Goal: Information Seeking & Learning: Learn about a topic

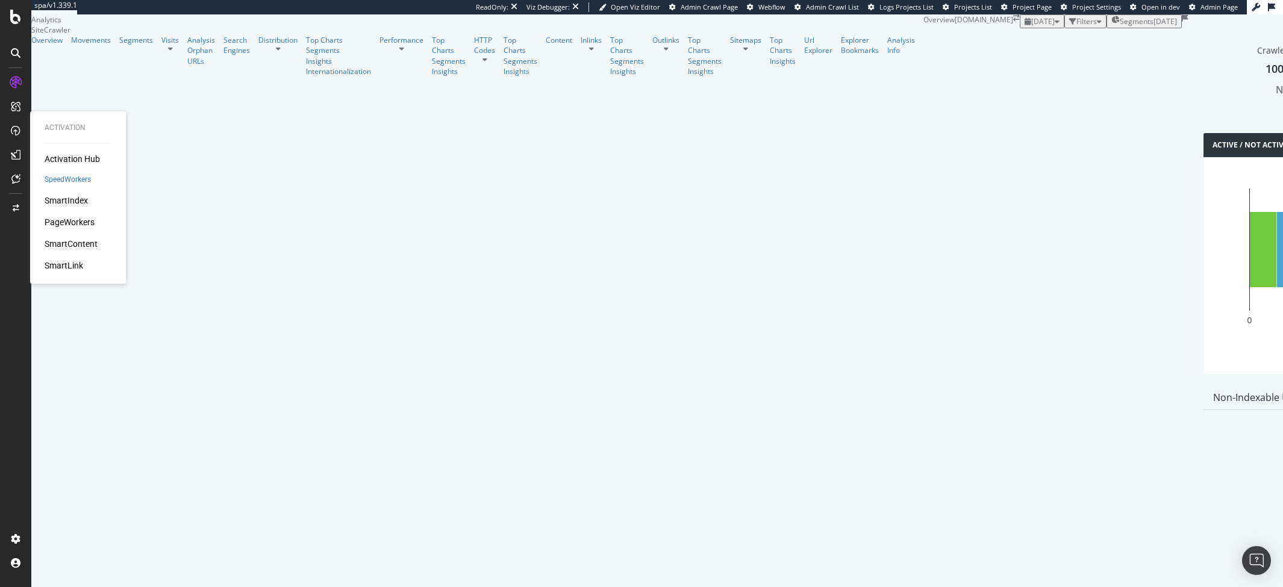
click at [52, 222] on div "PageWorkers" at bounding box center [70, 223] width 50 height 12
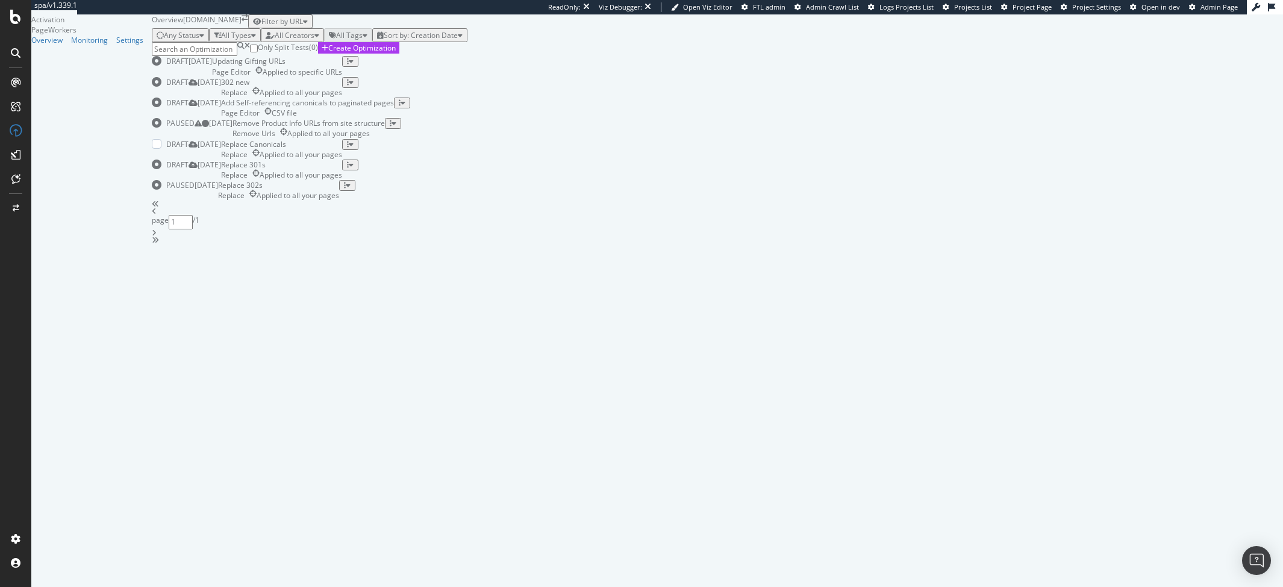
scroll to position [119, 0]
click at [338, 190] on div "Replace 302s" at bounding box center [278, 185] width 121 height 10
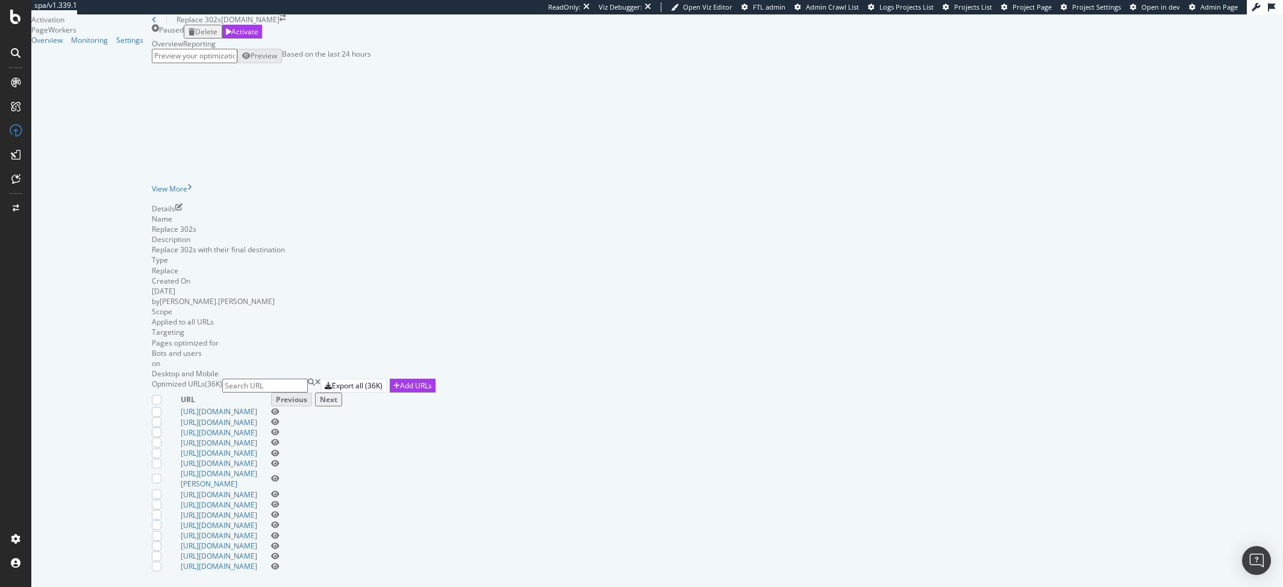
scroll to position [155, 0]
click at [183, 204] on icon "pen-to-square" at bounding box center [178, 207] width 7 height 7
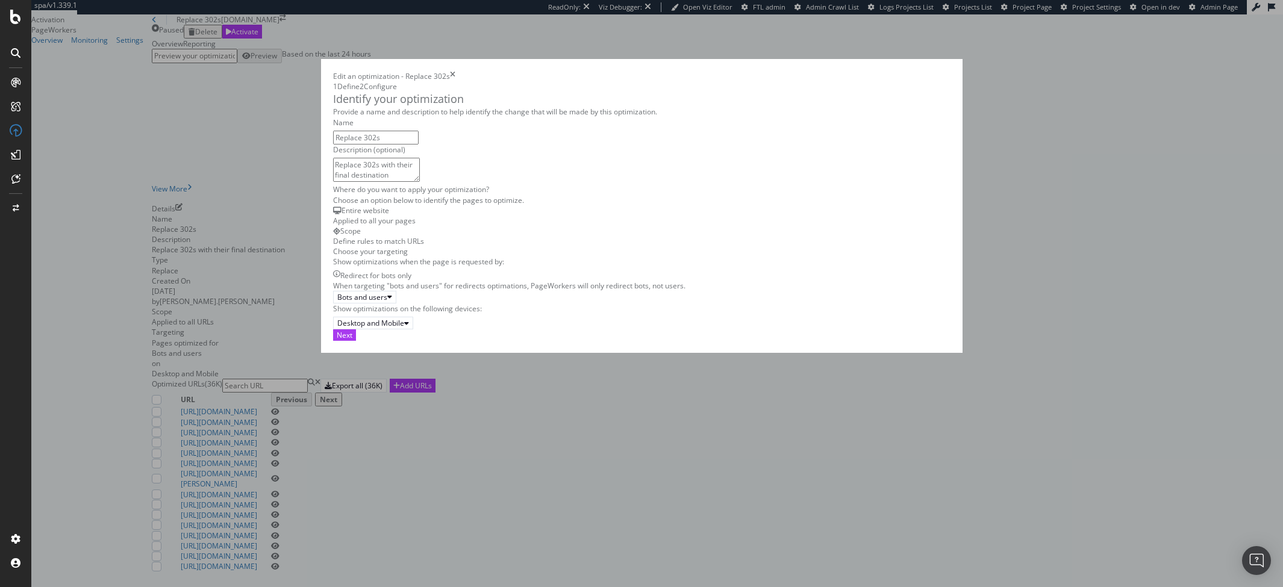
scroll to position [17, 0]
click at [337, 302] on div "Bots and users" at bounding box center [362, 297] width 50 height 10
click at [314, 499] on div "Bots only" at bounding box center [306, 494] width 50 height 10
click at [352, 340] on div "Next" at bounding box center [345, 335] width 16 height 10
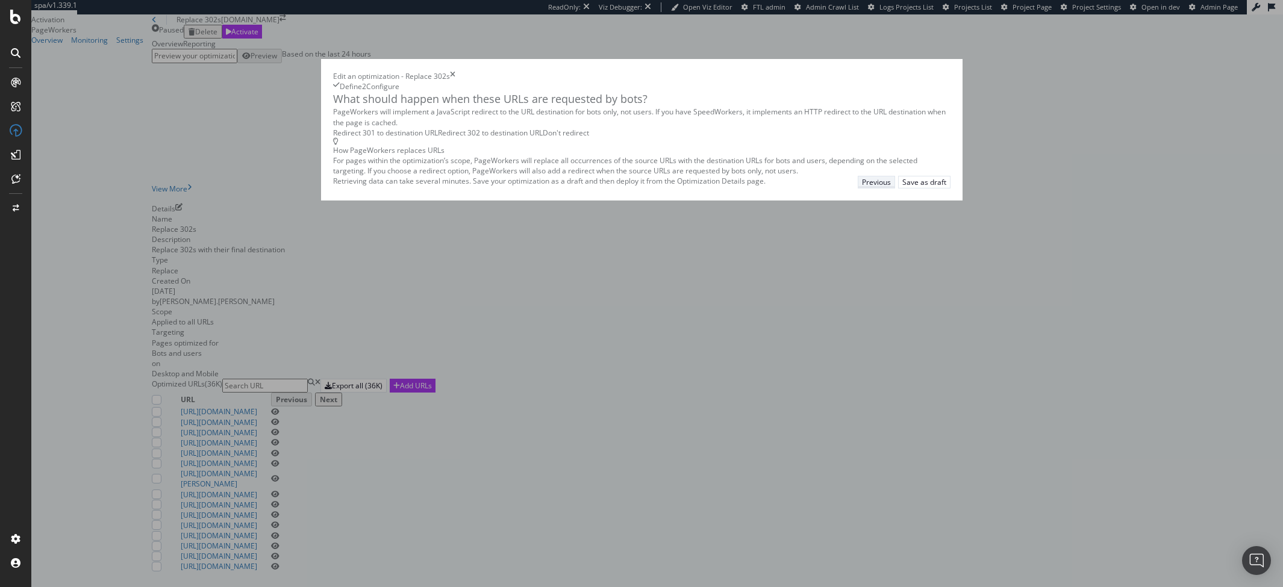
scroll to position [0, 0]
click at [455, 71] on icon "times" at bounding box center [452, 76] width 5 height 10
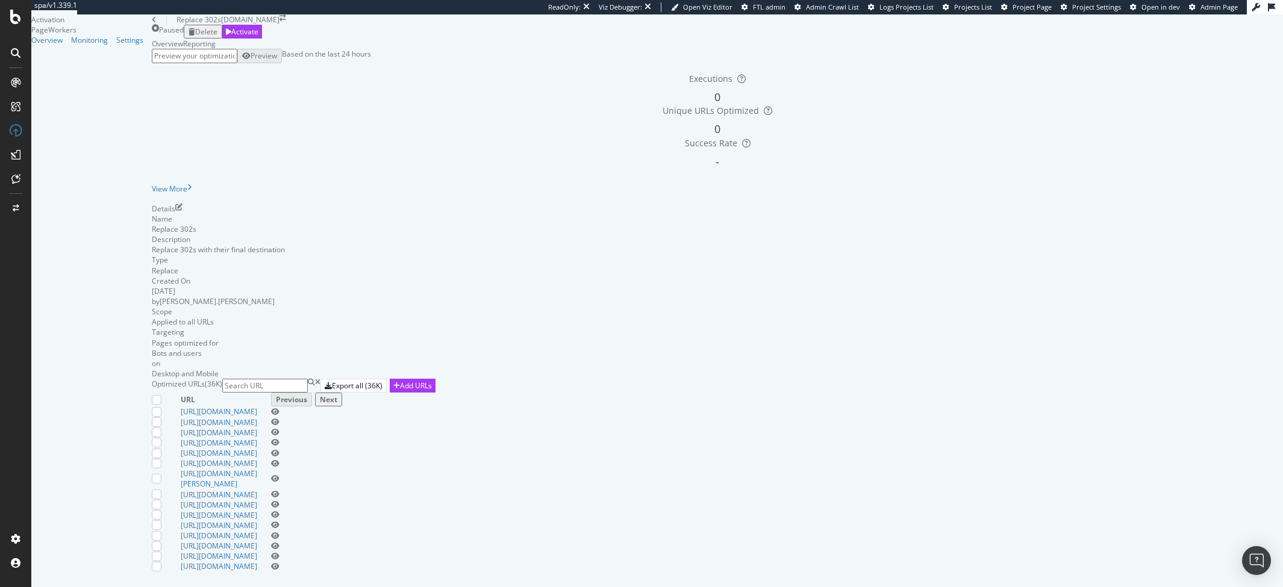
scroll to position [337, 0]
click at [257, 448] on link "[URL][DOMAIN_NAME]" at bounding box center [219, 453] width 77 height 10
click at [280, 563] on icon "eye" at bounding box center [275, 566] width 8 height 7
click at [183, 211] on icon "pen-to-square" at bounding box center [178, 207] width 7 height 7
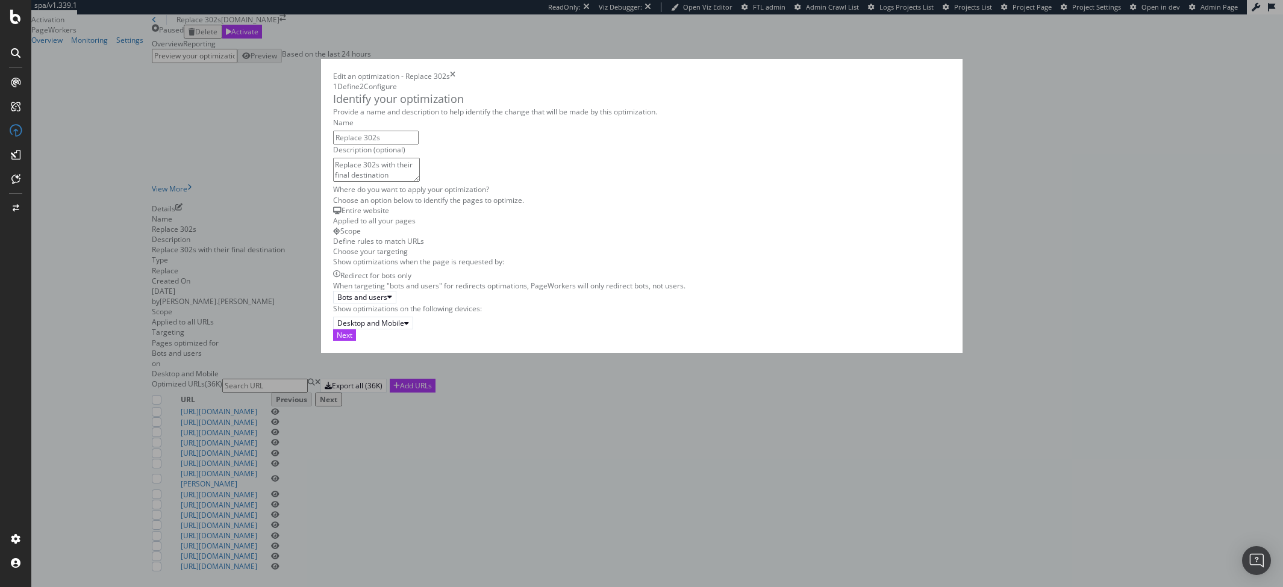
scroll to position [17, 0]
click at [339, 302] on div "Bots and users" at bounding box center [362, 297] width 50 height 10
click at [313, 499] on div "Bots only" at bounding box center [306, 494] width 50 height 10
click at [352, 340] on div "Next" at bounding box center [345, 335] width 16 height 10
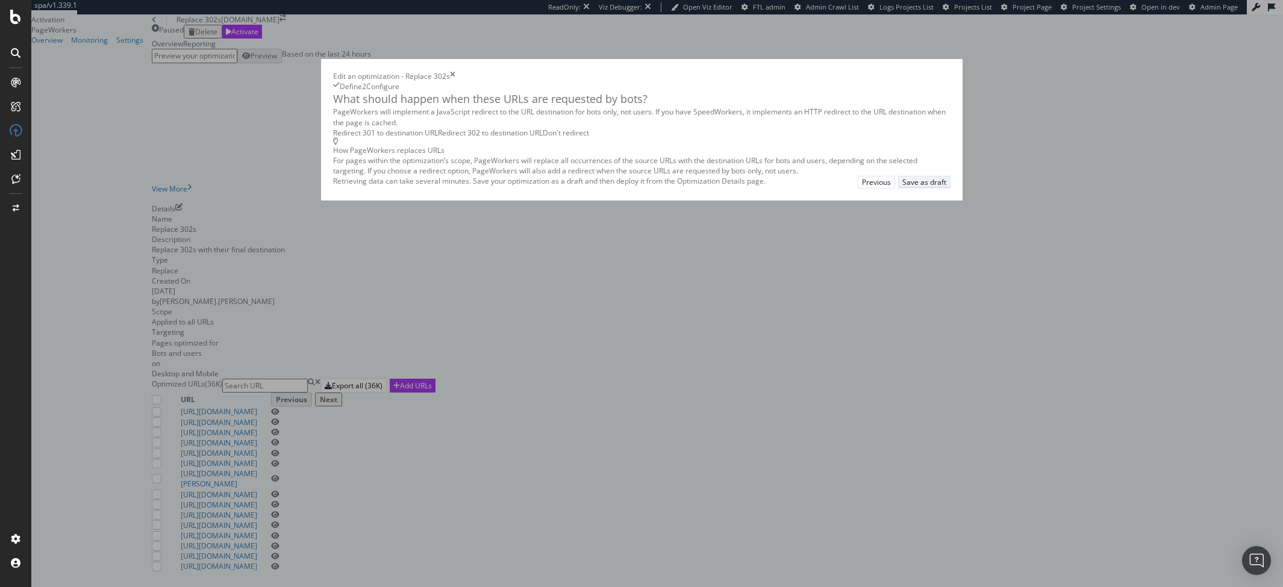
click at [946, 187] on div "Save as draft" at bounding box center [924, 182] width 44 height 10
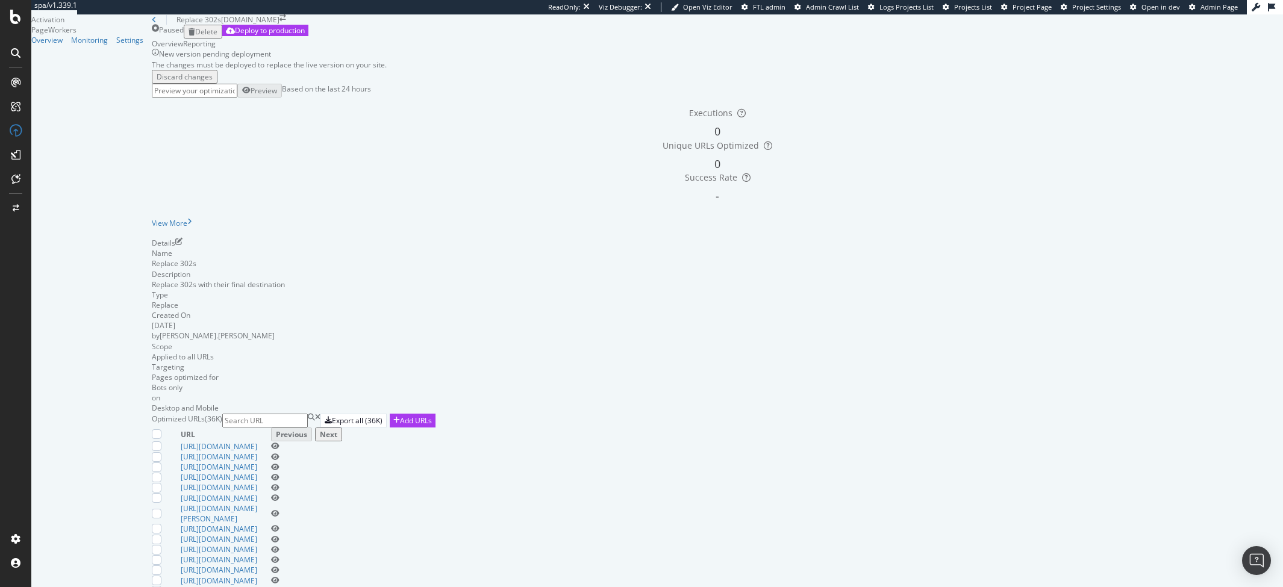
scroll to position [142, 0]
click at [183, 238] on icon "pen-to-square" at bounding box center [178, 241] width 7 height 7
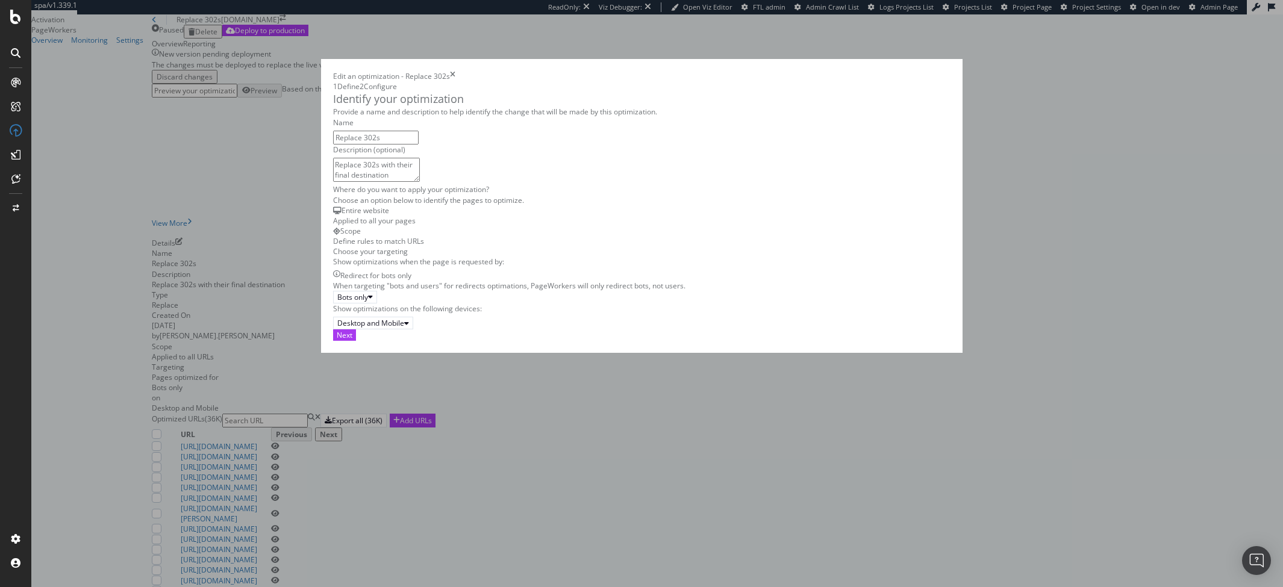
scroll to position [17, 0]
click at [352, 340] on div "Next" at bounding box center [345, 335] width 16 height 10
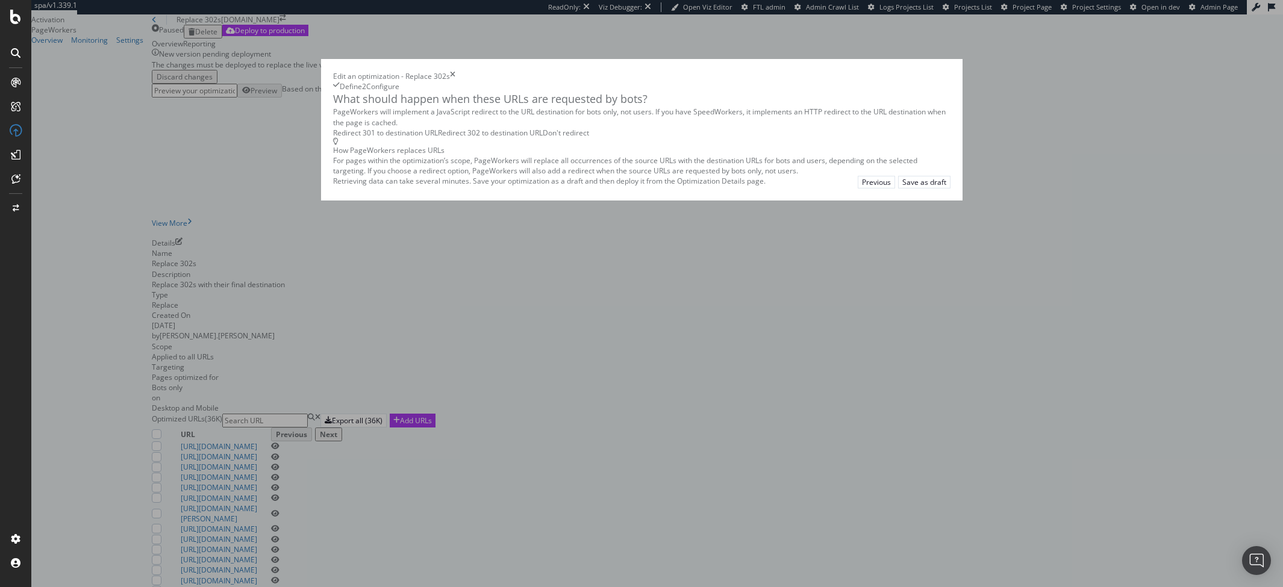
click at [455, 71] on icon "times" at bounding box center [452, 76] width 5 height 10
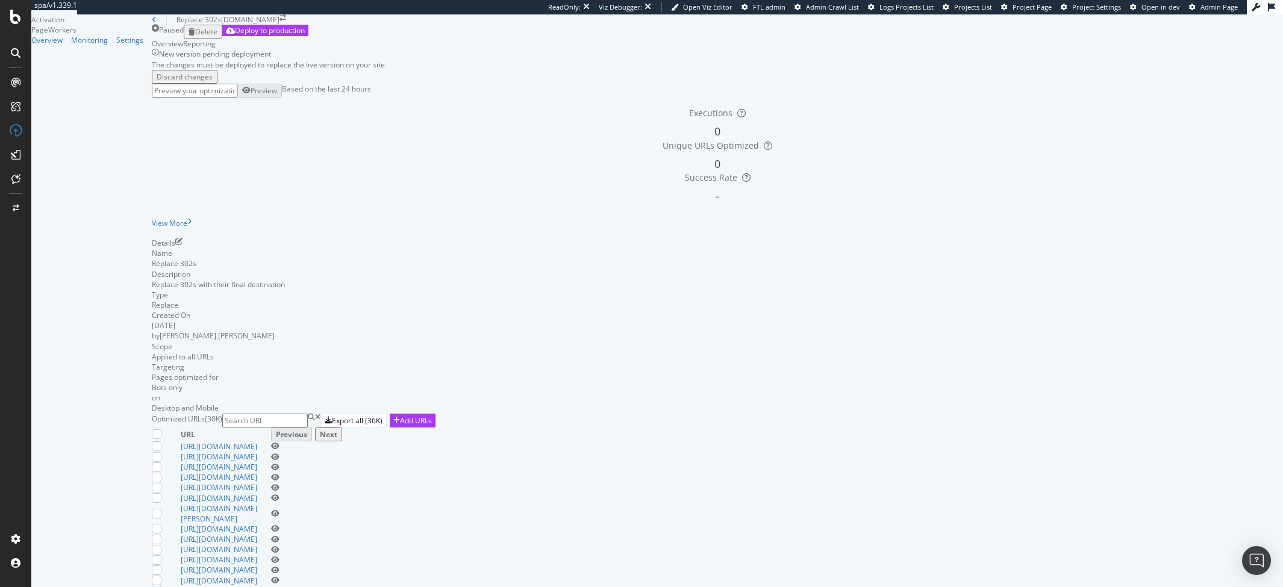
scroll to position [405, 0]
drag, startPoint x: 584, startPoint y: 342, endPoint x: 248, endPoint y: 342, distance: 336.1
click at [248, 493] on td "[URL][DOMAIN_NAME]" at bounding box center [226, 498] width 90 height 10
copy link "[URL][DOMAIN_NAME]"
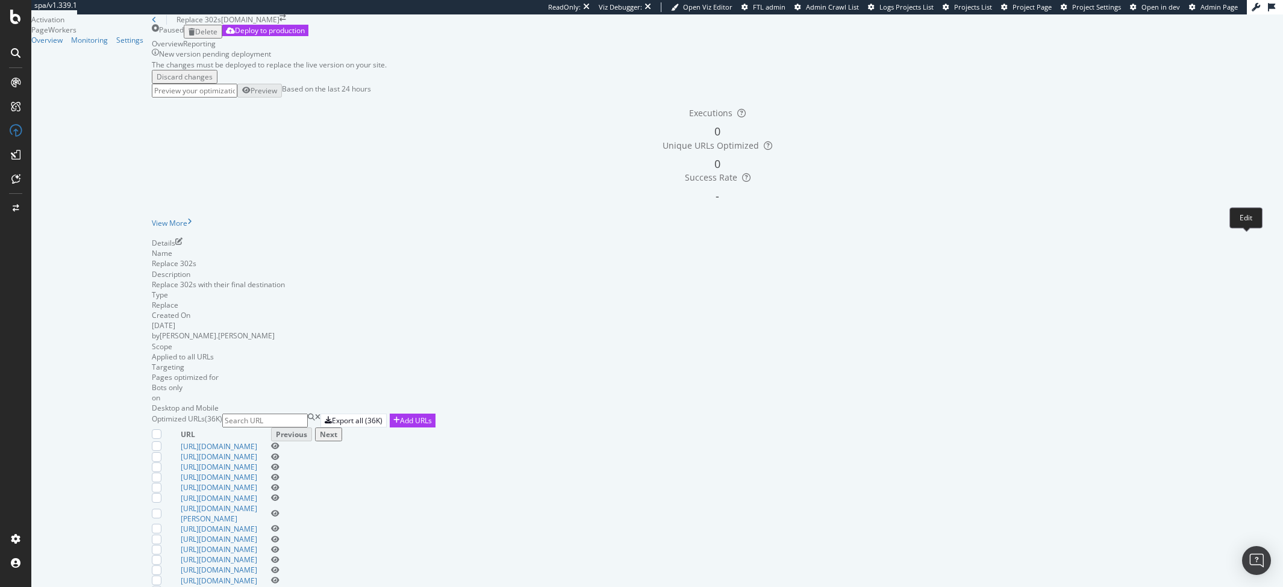
click at [183, 238] on icon "pen-to-square" at bounding box center [178, 241] width 7 height 7
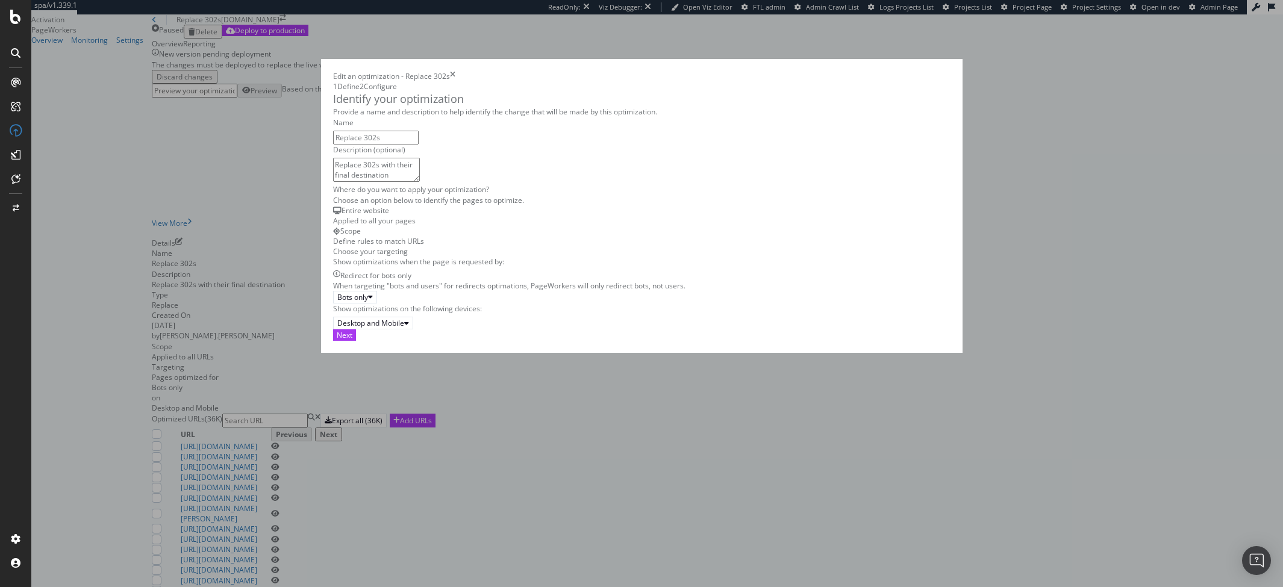
scroll to position [17, 0]
click at [352, 340] on div "Next" at bounding box center [345, 335] width 16 height 10
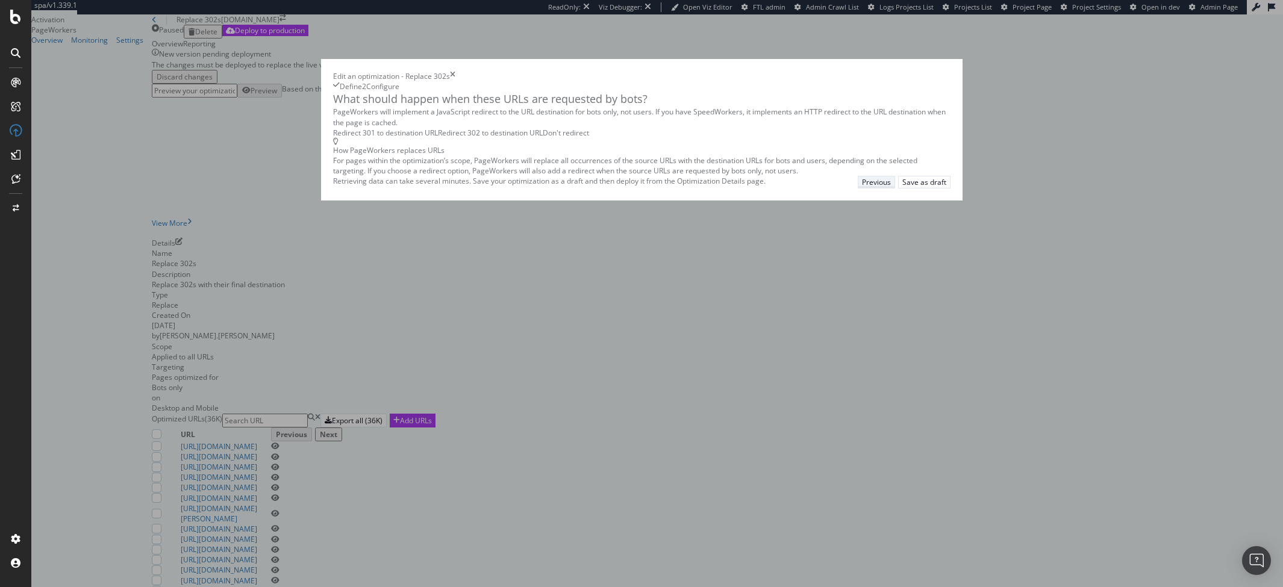
scroll to position [0, 0]
click at [946, 187] on div "Save as draft" at bounding box center [924, 182] width 44 height 10
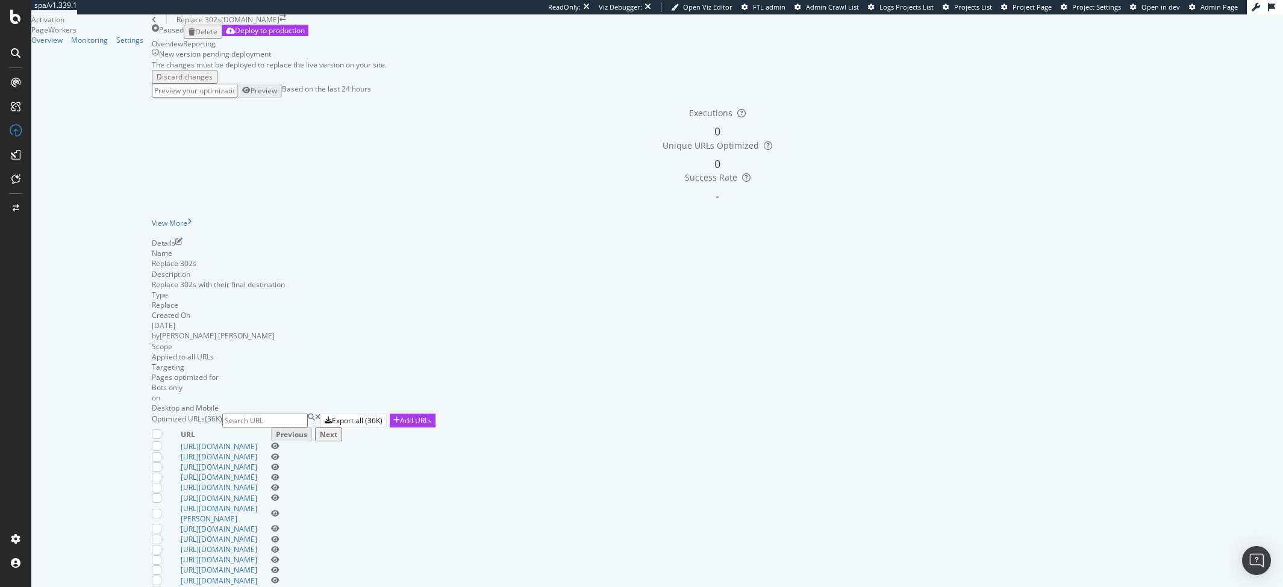
scroll to position [414, 0]
click at [280, 567] on icon "eye" at bounding box center [275, 570] width 8 height 7
click at [257, 555] on link "[URL][DOMAIN_NAME]" at bounding box center [219, 560] width 77 height 10
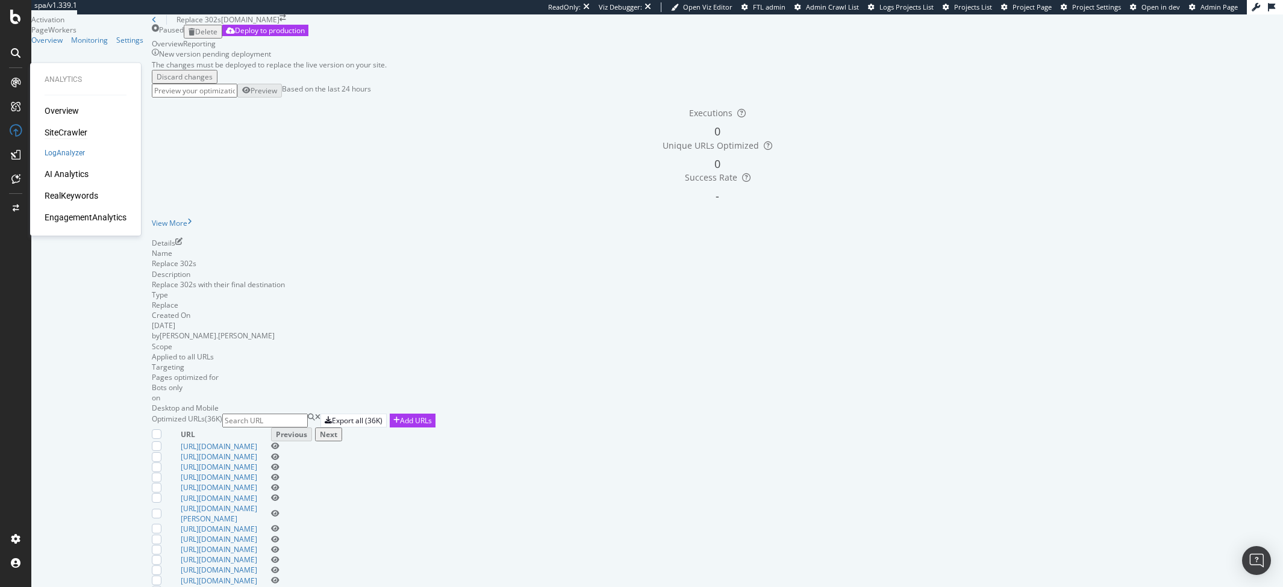
click at [59, 130] on div "SiteCrawler" at bounding box center [66, 133] width 43 height 12
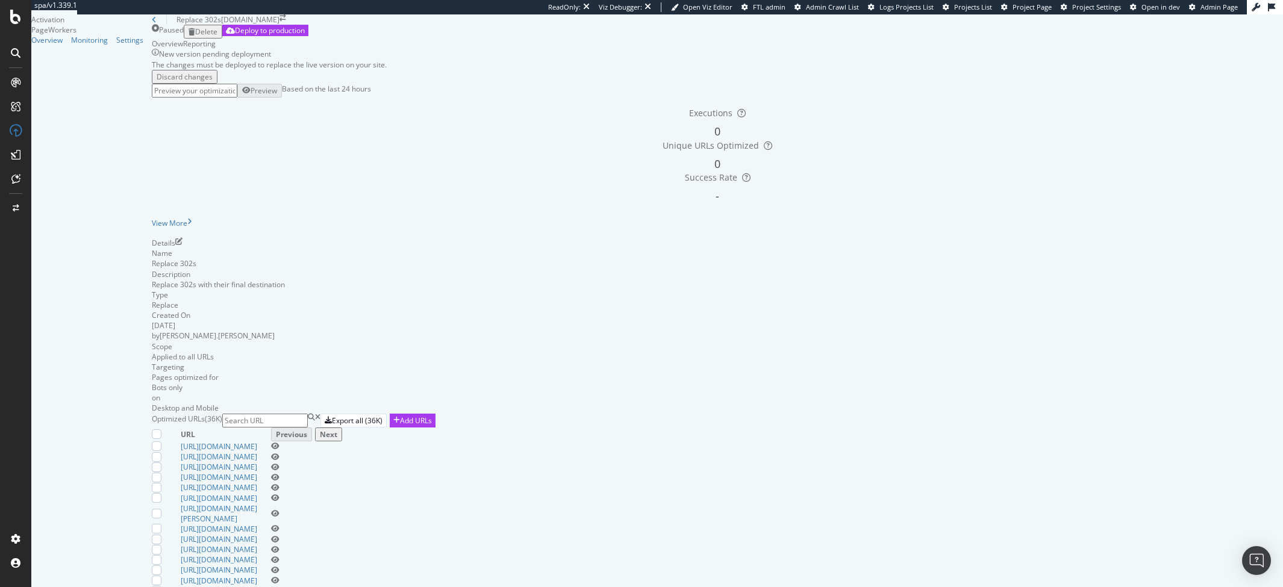
scroll to position [0, 0]
click at [231, 98] on input "url" at bounding box center [195, 91] width 86 height 14
paste input "[URL][DOMAIN_NAME]"
type input "[URL][DOMAIN_NAME]"
click at [277, 96] on div "Preview" at bounding box center [264, 91] width 27 height 10
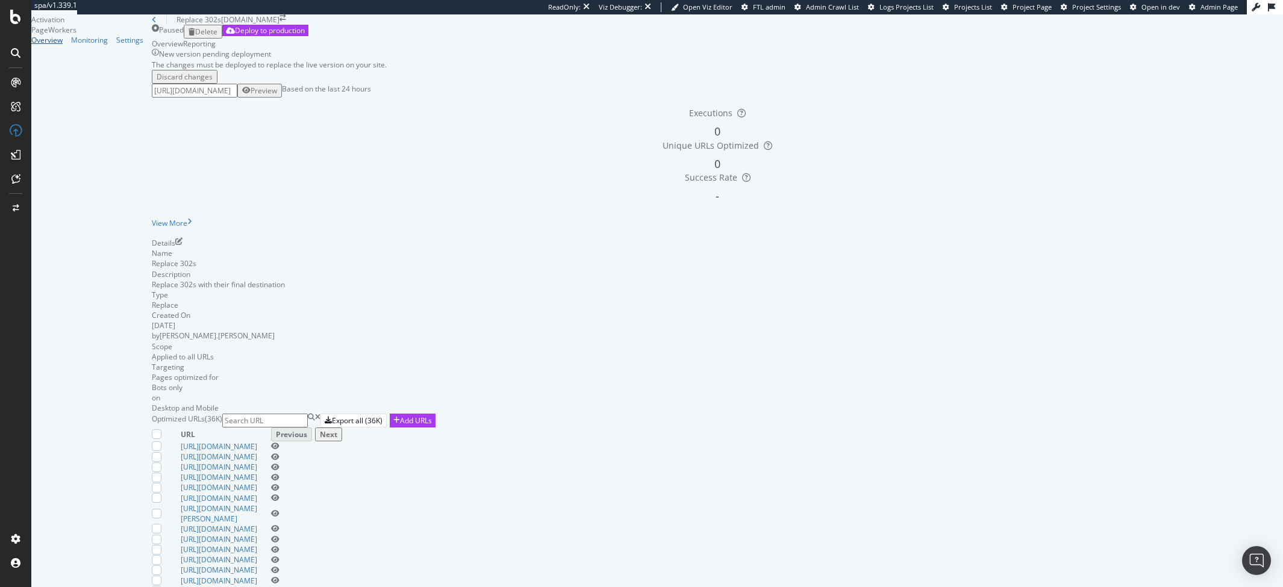
click at [57, 45] on div "Overview" at bounding box center [46, 40] width 31 height 10
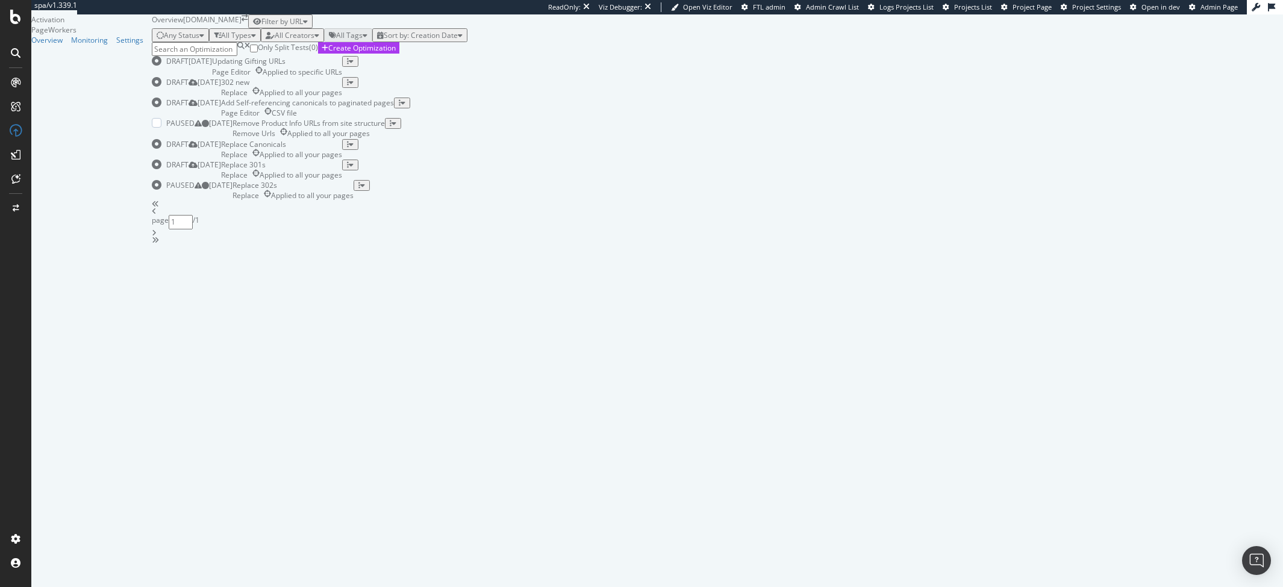
click at [384, 128] on div "Remove Product Info URLs from site structure" at bounding box center [309, 123] width 152 height 10
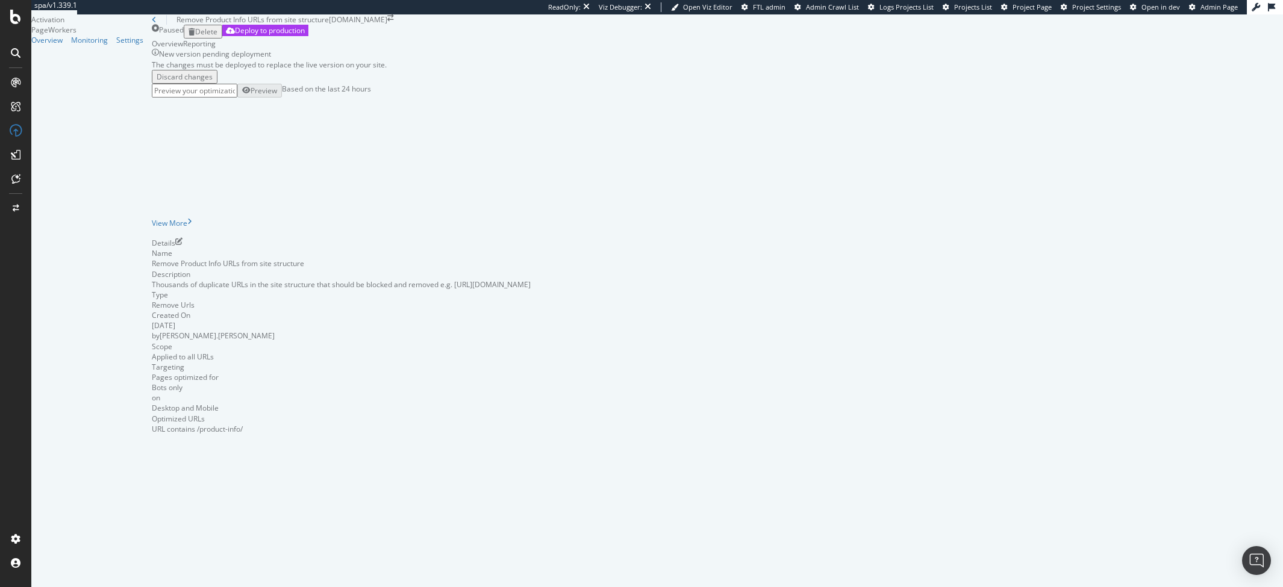
scroll to position [6, 0]
click at [231, 214] on div "Executions 0 Unique URLs Optimized 0 Success Rate -" at bounding box center [717, 158] width 1143 height 120
click at [231, 98] on input "url" at bounding box center [195, 91] width 86 height 14
paste input "[URL][DOMAIN_NAME]"
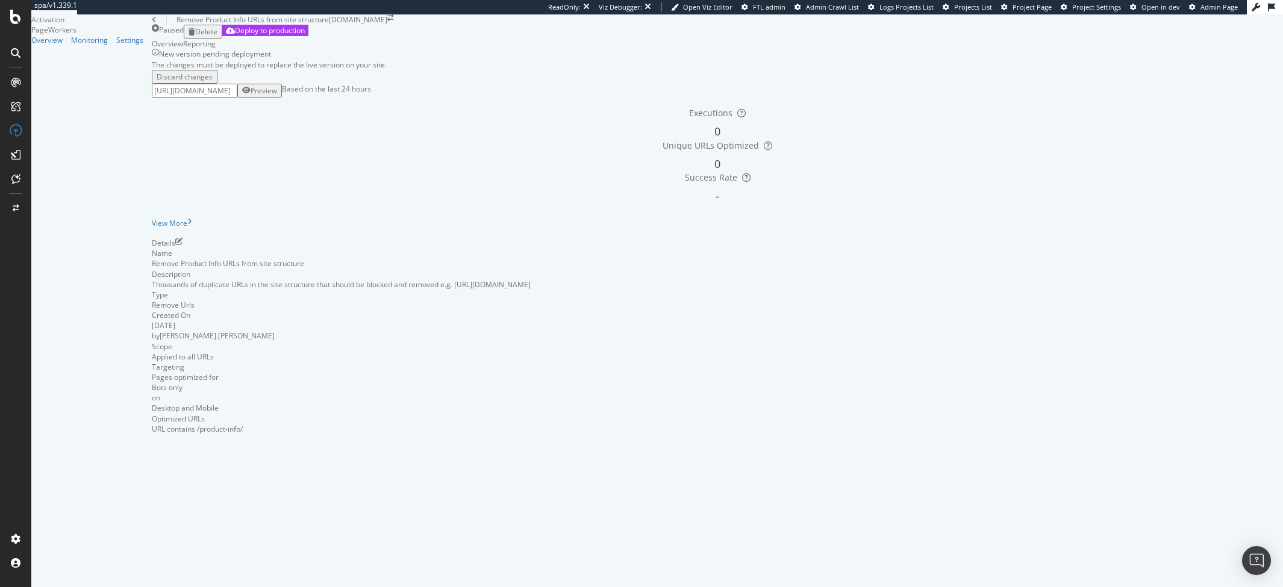
type input "[URL][DOMAIN_NAME]"
click at [277, 96] on div "Preview" at bounding box center [264, 91] width 27 height 10
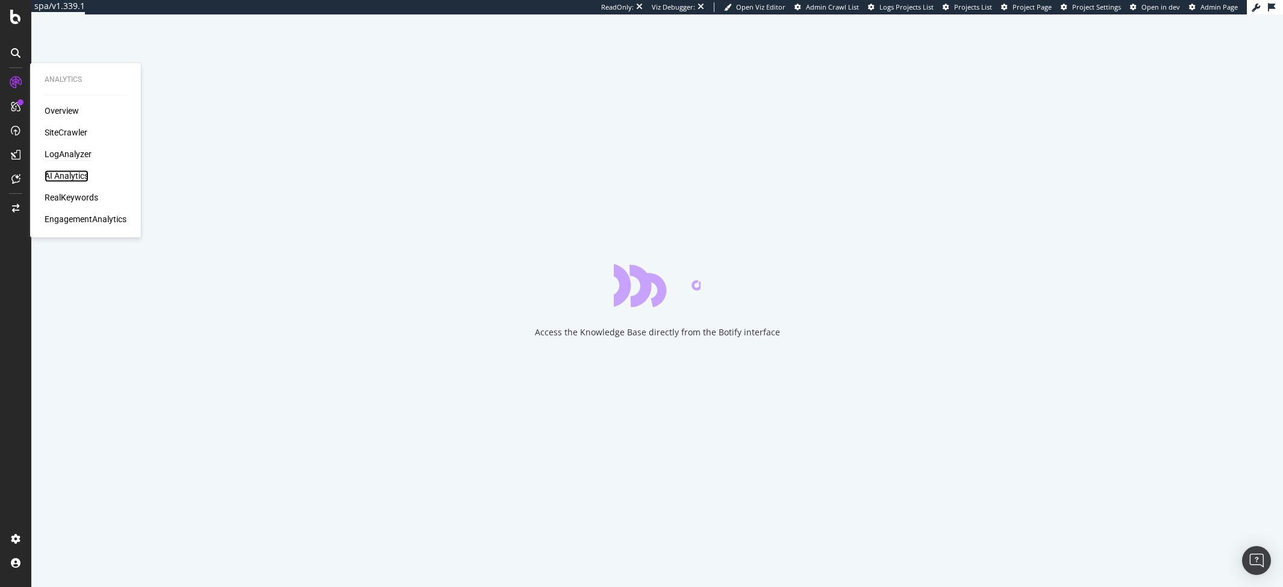
click at [70, 170] on div "AI Analytics" at bounding box center [67, 176] width 44 height 12
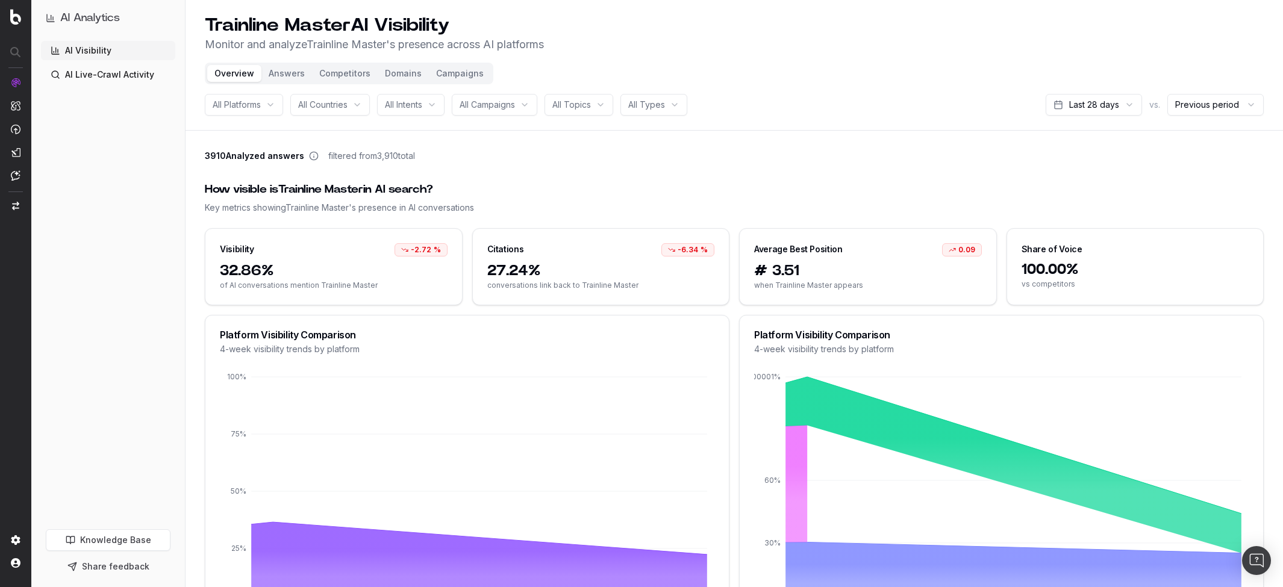
click at [240, 249] on div "Visibility" at bounding box center [237, 249] width 34 height 12
copy div "Visibility"
click at [501, 246] on div "Citations" at bounding box center [505, 249] width 37 height 12
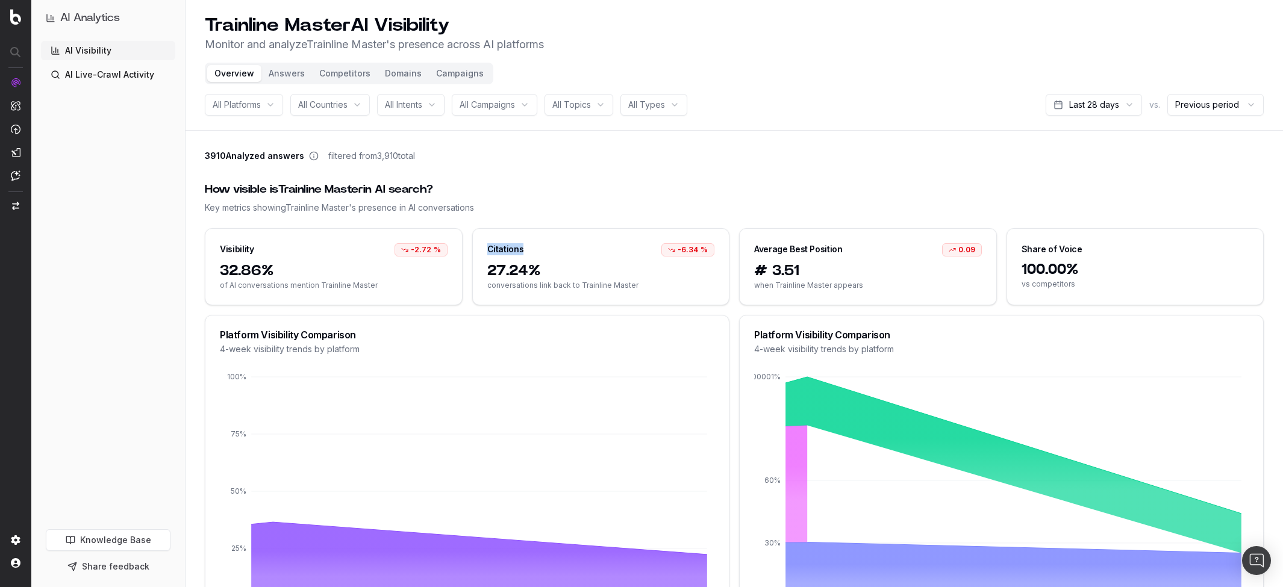
click at [501, 246] on div "Citations" at bounding box center [505, 249] width 37 height 12
copy div "Citations"
click at [506, 158] on div "3910 Analyzed answers filtered from 3,910 total" at bounding box center [734, 158] width 1059 height 17
click at [221, 103] on span "All Platforms" at bounding box center [237, 105] width 48 height 12
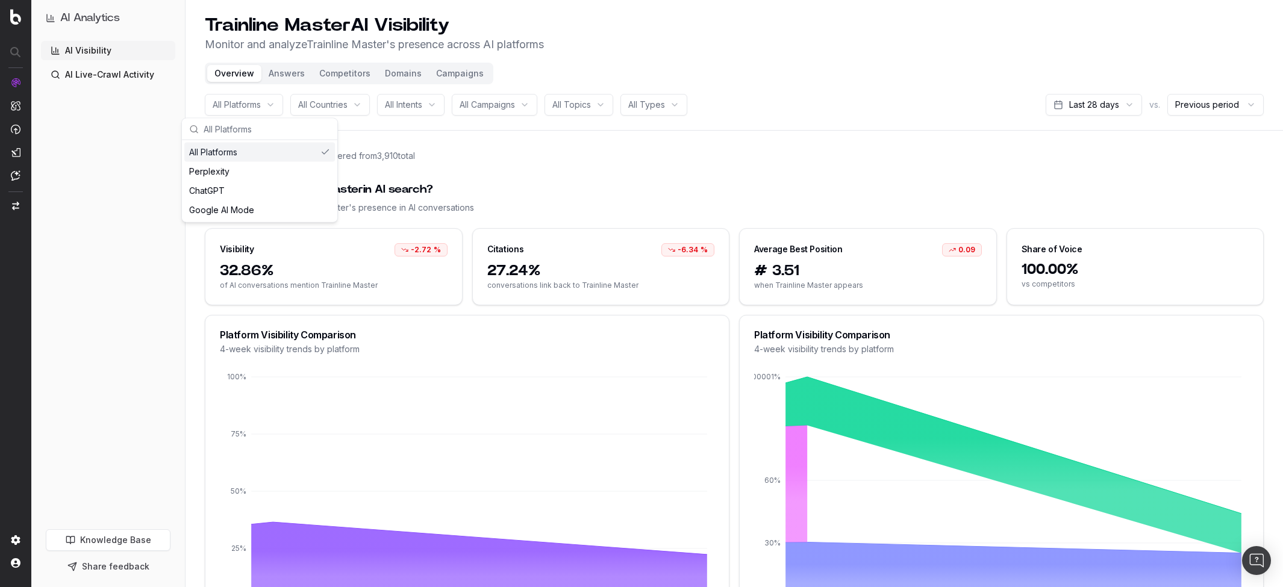
click at [895, 70] on header "Trainline Master AI Visibility Monitor and analyze Trainline Master 's presence…" at bounding box center [735, 65] width 1098 height 131
